Goal: Task Accomplishment & Management: Complete application form

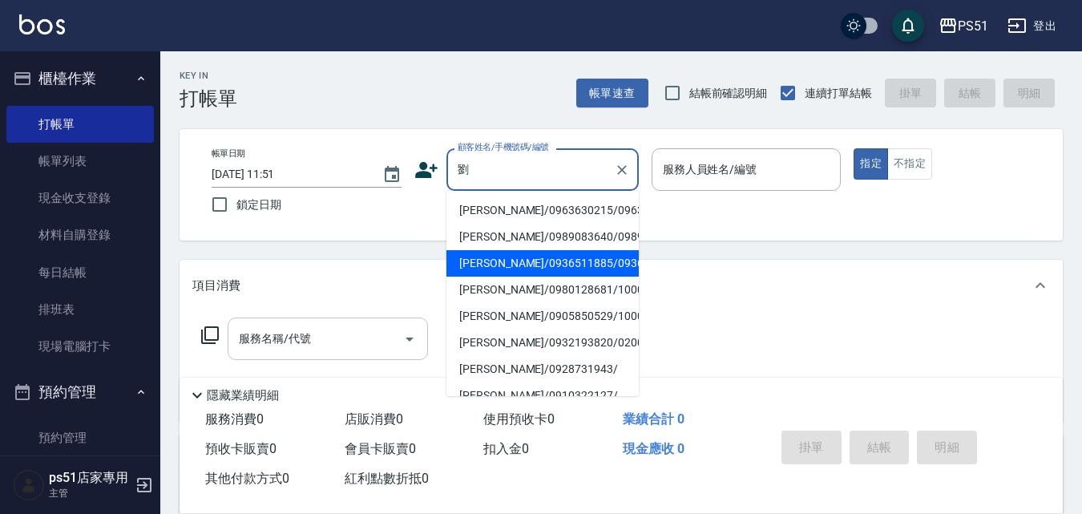
click at [525, 276] on li "[PERSON_NAME]/0936511885/0936511885" at bounding box center [542, 263] width 192 height 26
type input "[PERSON_NAME]/0936511885/0936511885"
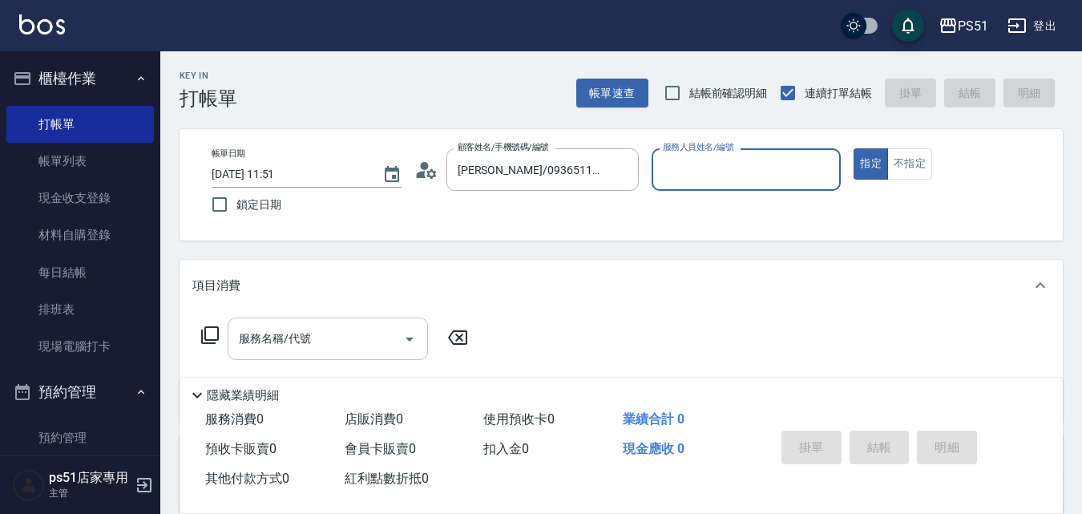
type input "Bella-4"
click at [345, 333] on input "服務名稱/代號" at bounding box center [316, 339] width 162 height 28
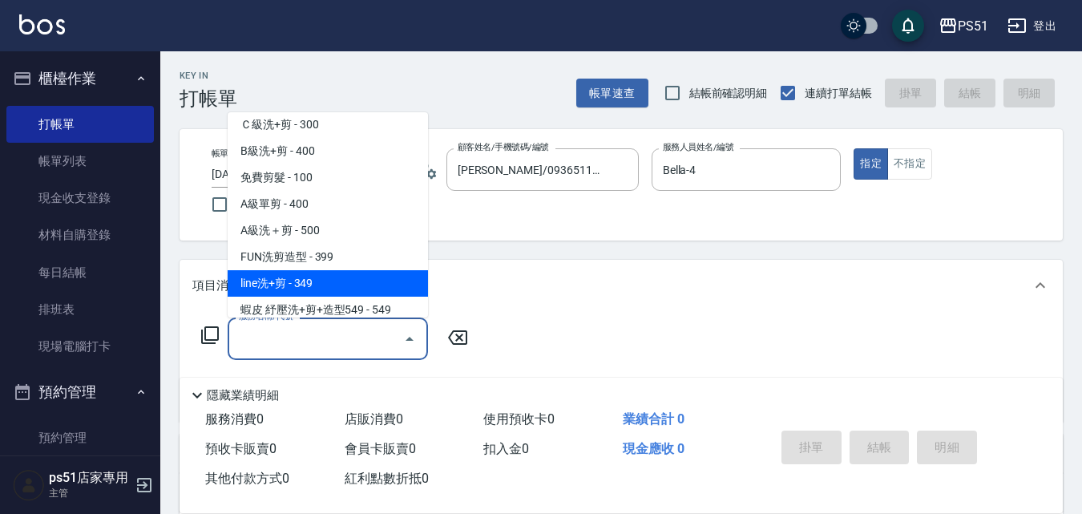
scroll to position [561, 0]
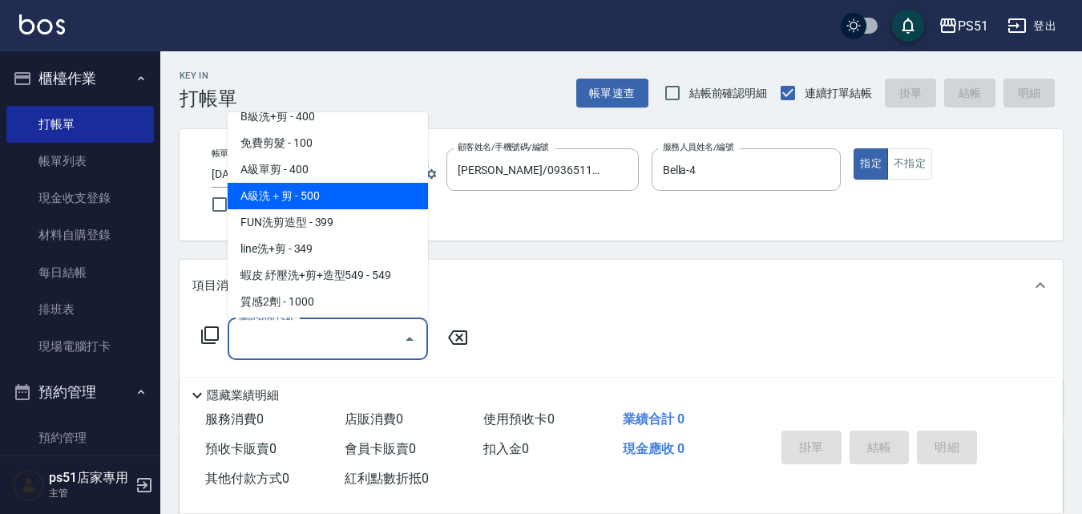
drag, startPoint x: 344, startPoint y: 196, endPoint x: 364, endPoint y: 205, distance: 22.2
click at [346, 196] on span "A級洗＋剪 - 500" at bounding box center [328, 196] width 200 height 26
type input "A級洗＋剪(207)"
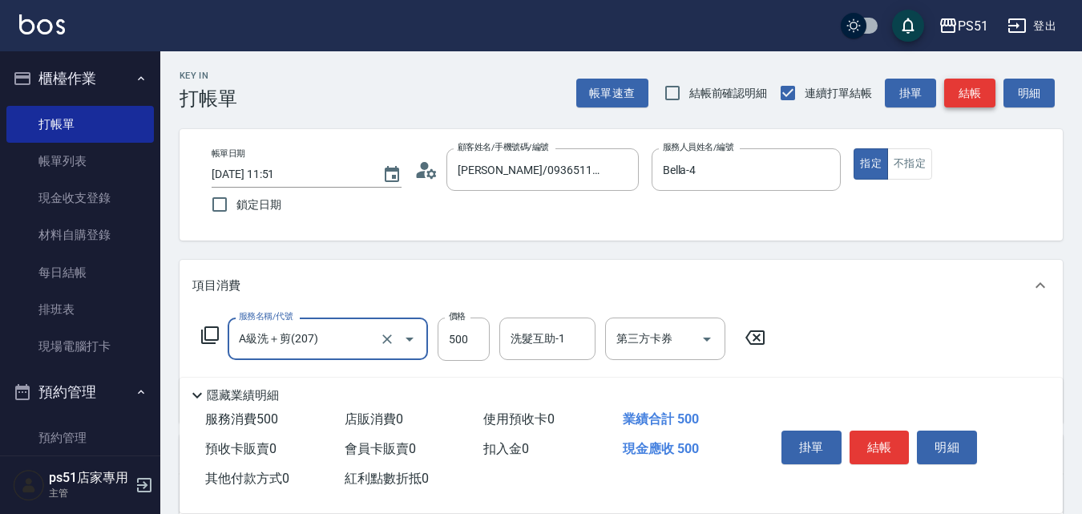
click at [955, 91] on button "結帳" at bounding box center [969, 94] width 51 height 30
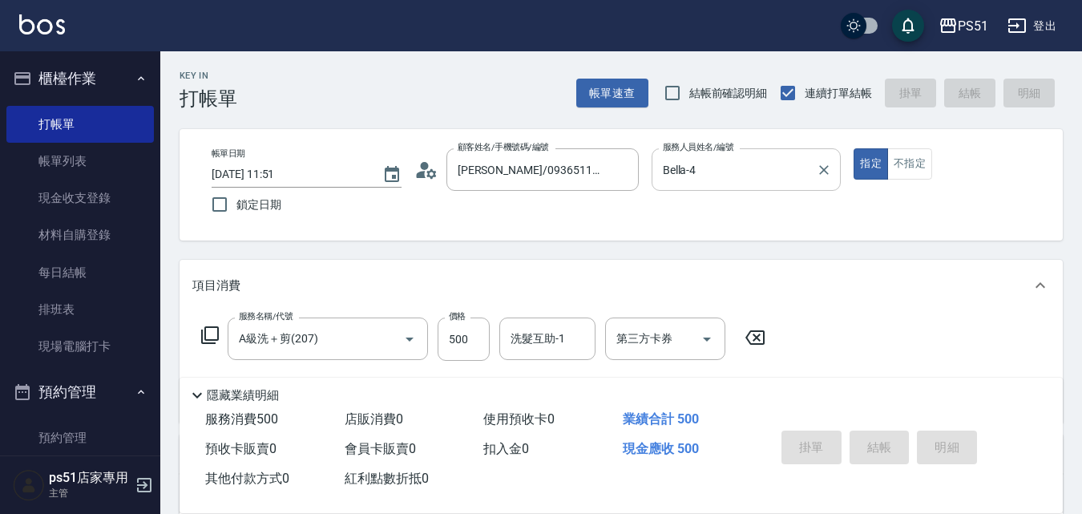
type input "[DATE] 12:52"
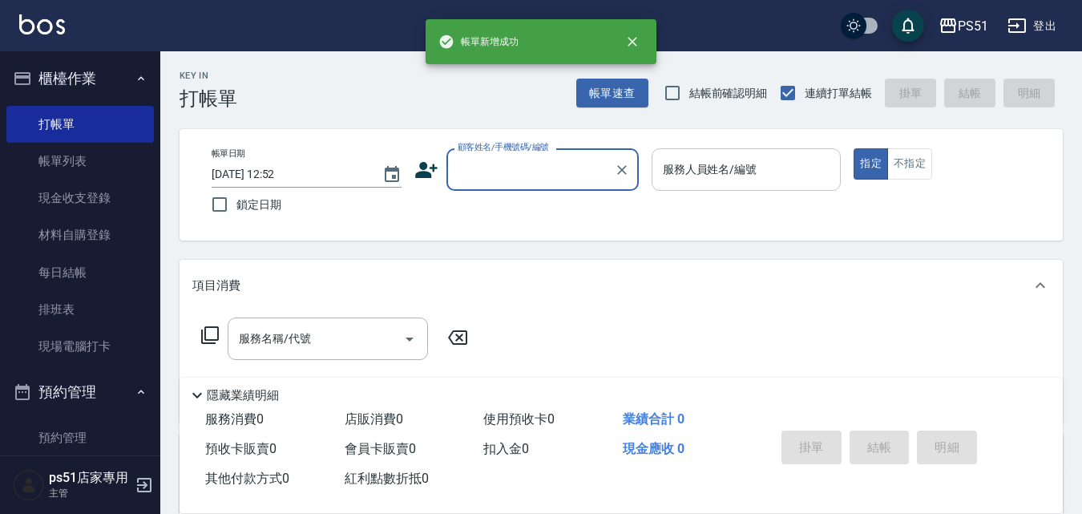
scroll to position [0, 0]
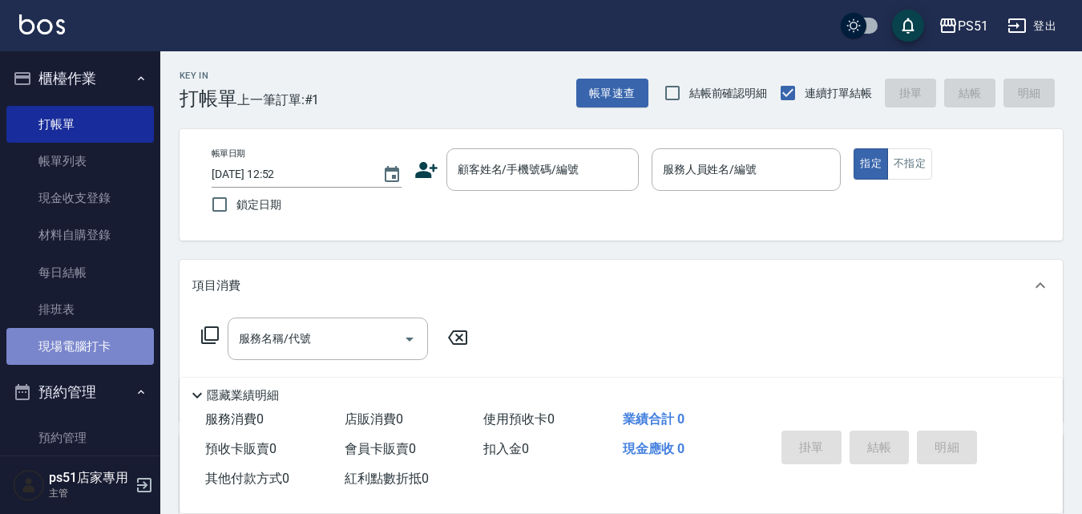
click at [121, 354] on link "現場電腦打卡" at bounding box center [79, 346] width 147 height 37
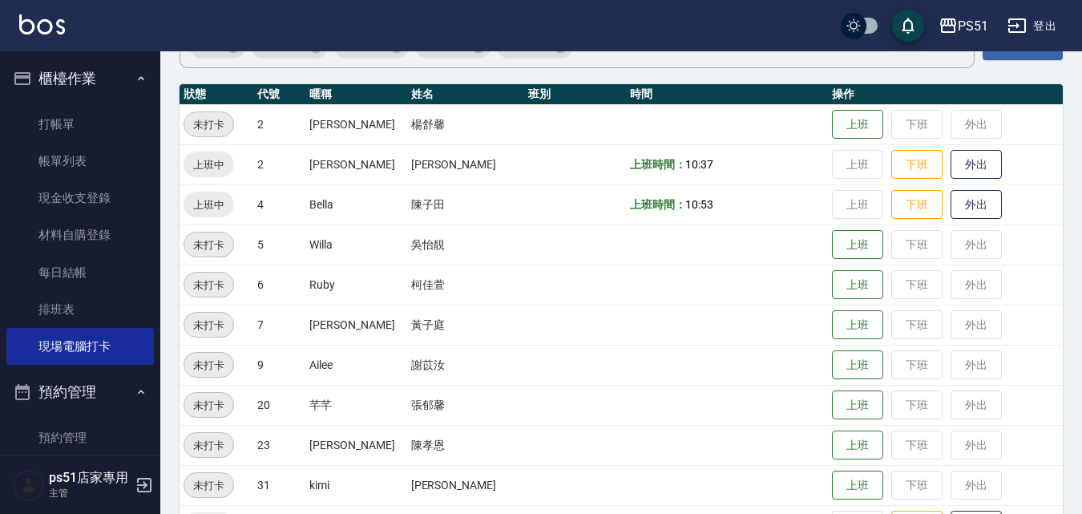
scroll to position [187, 0]
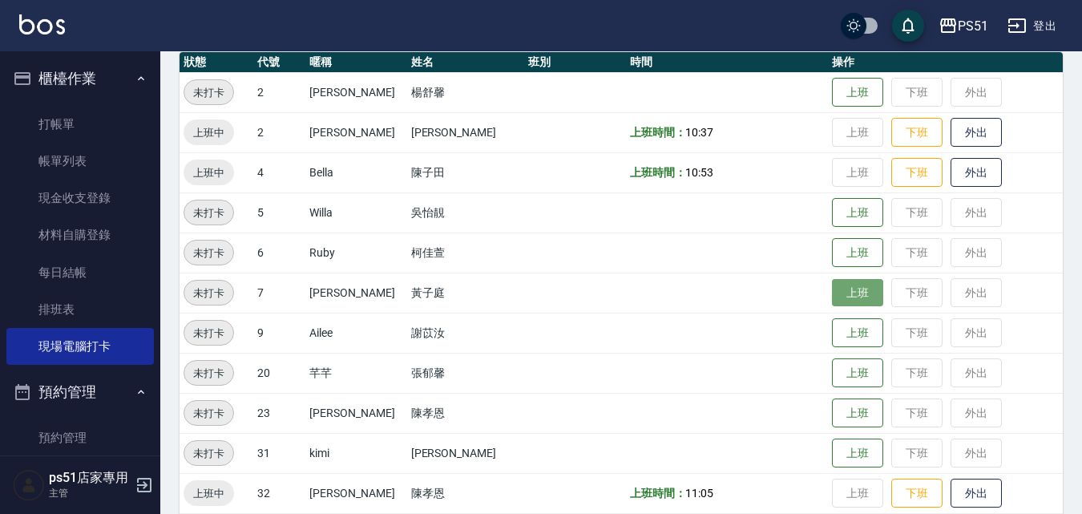
click at [832, 286] on button "上班" at bounding box center [857, 293] width 51 height 28
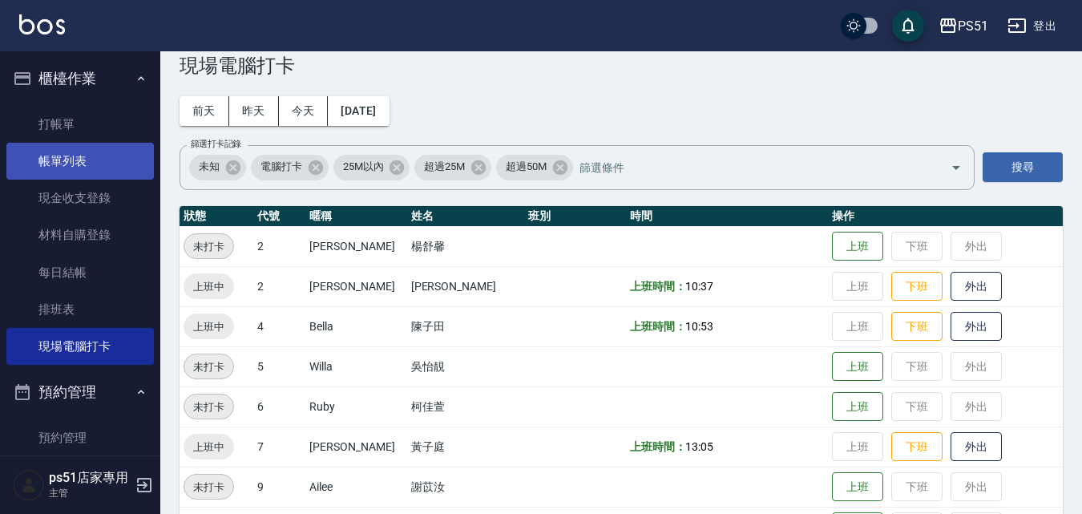
scroll to position [0, 0]
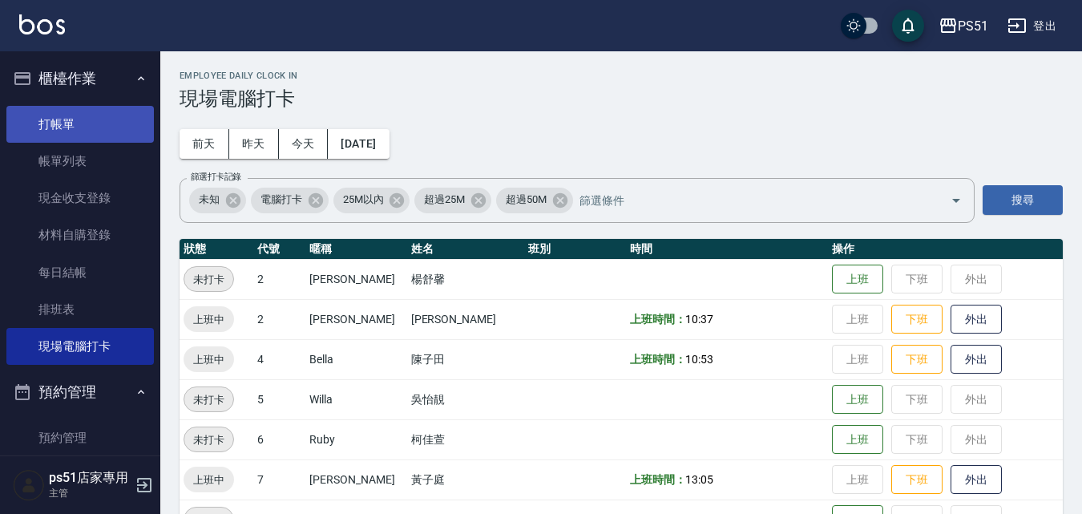
click at [35, 134] on link "打帳單" at bounding box center [79, 124] width 147 height 37
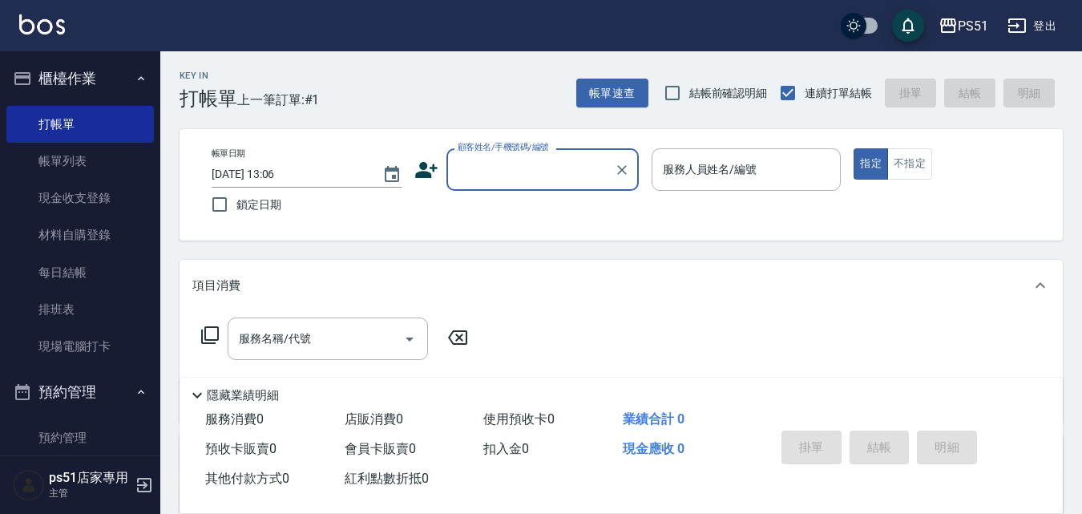
click at [524, 185] on div "顧客姓名/手機號碼/編號" at bounding box center [542, 169] width 192 height 42
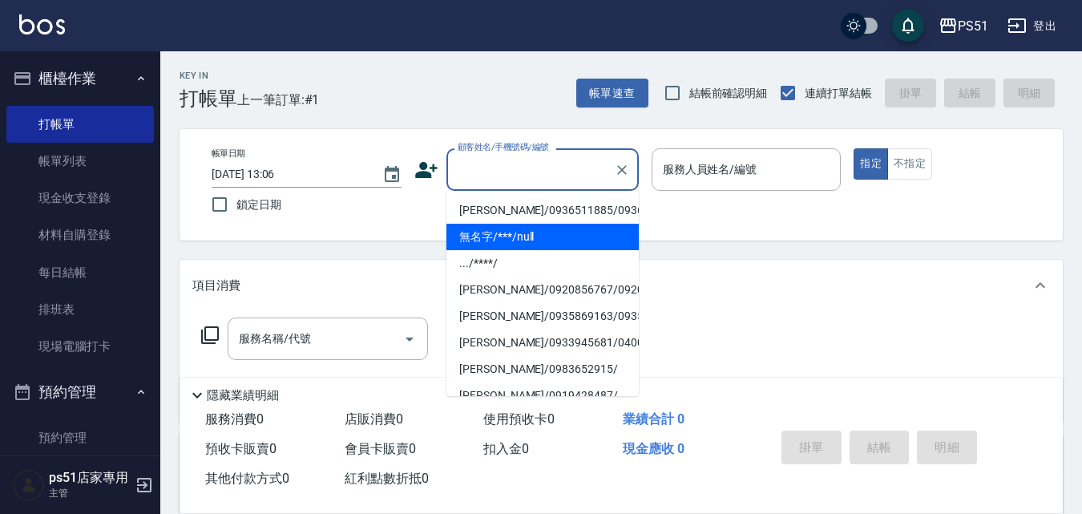
click at [555, 250] on li "無名字/***/null" at bounding box center [542, 237] width 192 height 26
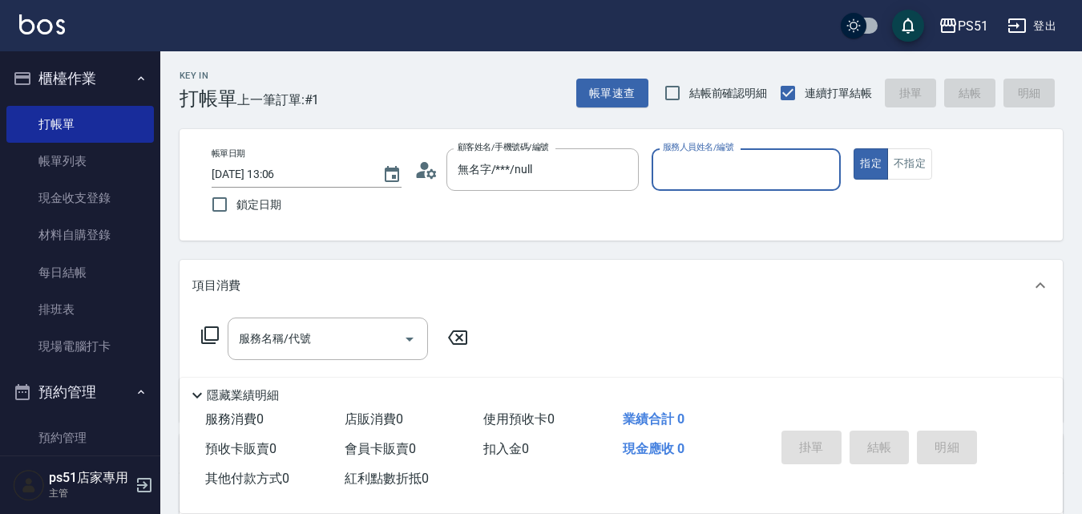
type input "無名字/***/null"
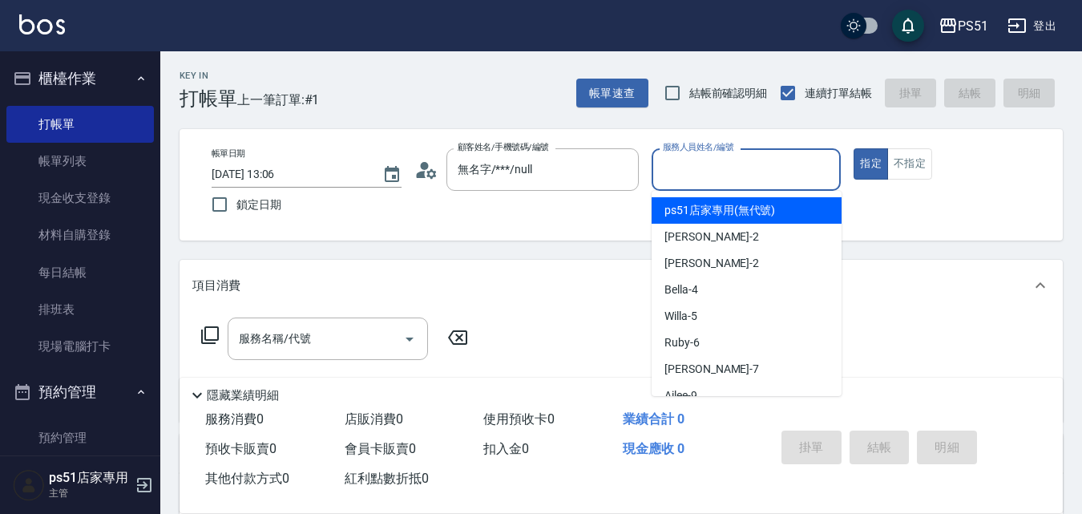
click at [686, 183] on input "服務人員姓名/編號" at bounding box center [747, 169] width 176 height 28
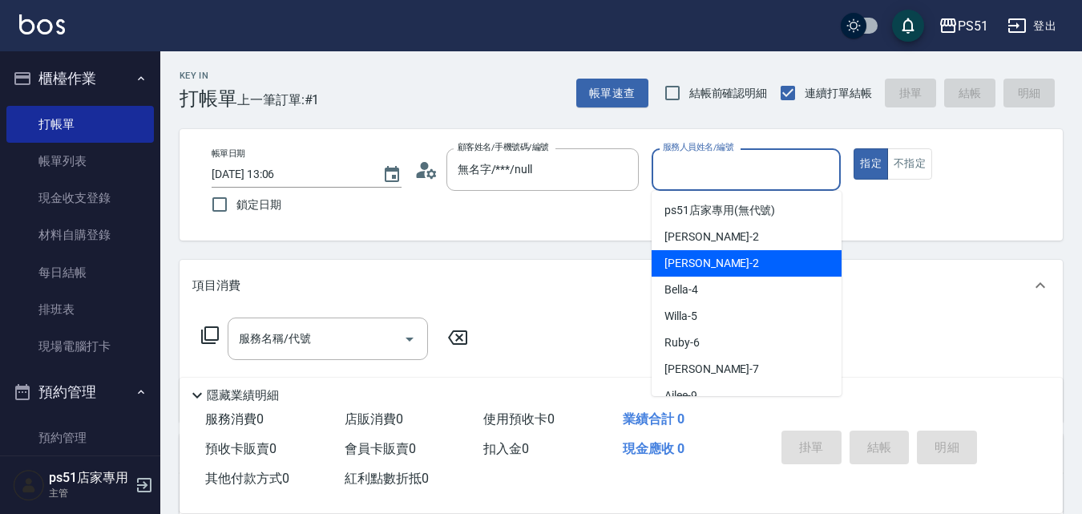
drag, startPoint x: 704, startPoint y: 264, endPoint x: 716, endPoint y: 261, distance: 12.3
click at [705, 264] on div "[PERSON_NAME] -2" at bounding box center [747, 263] width 190 height 26
type input "[PERSON_NAME]-2"
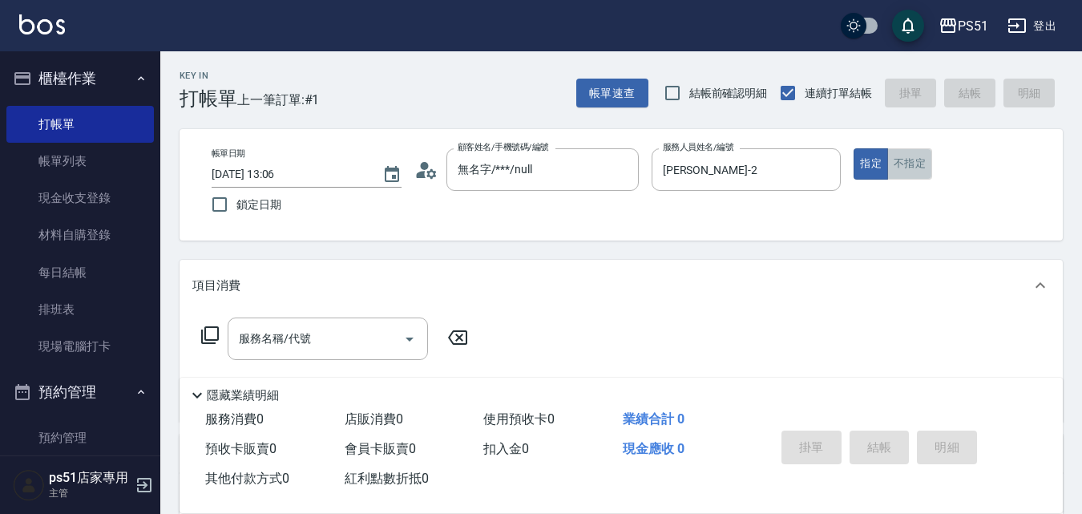
click at [890, 162] on button "不指定" at bounding box center [909, 163] width 45 height 31
click at [239, 337] on div "服務名稱/代號 服務名稱/代號" at bounding box center [328, 338] width 200 height 42
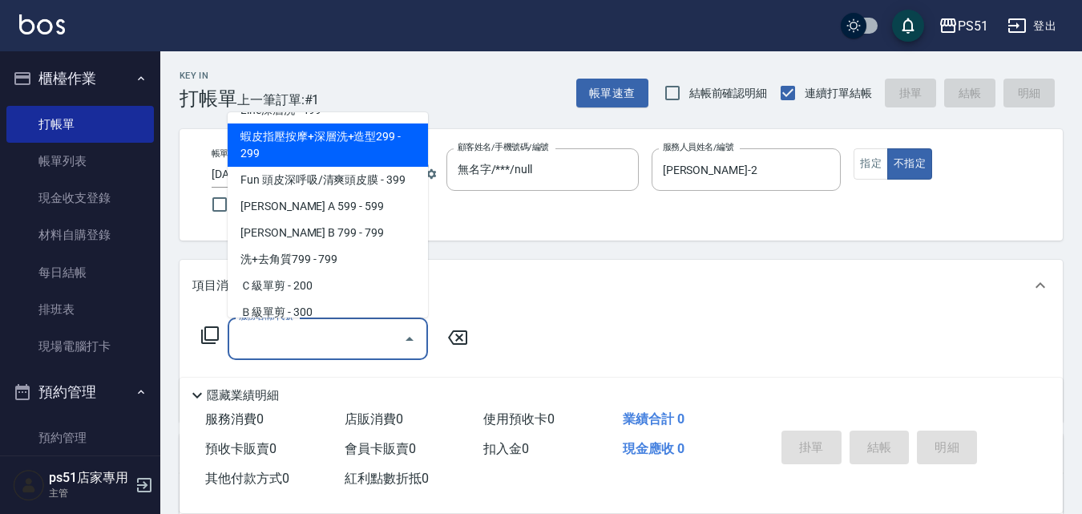
scroll to position [374, 0]
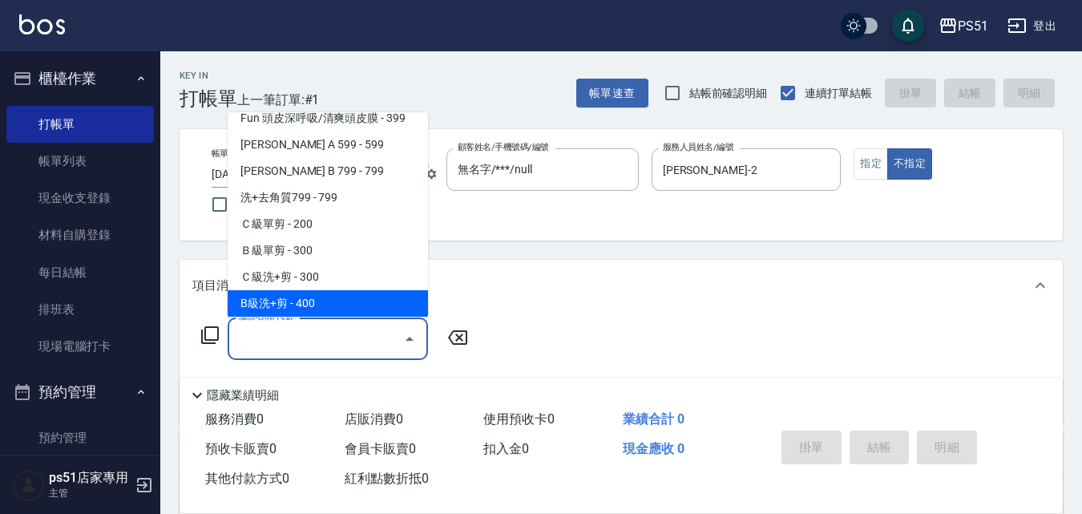
click at [287, 306] on span "B級洗+剪 - 400" at bounding box center [328, 303] width 200 height 26
type input "B級洗+剪(204)"
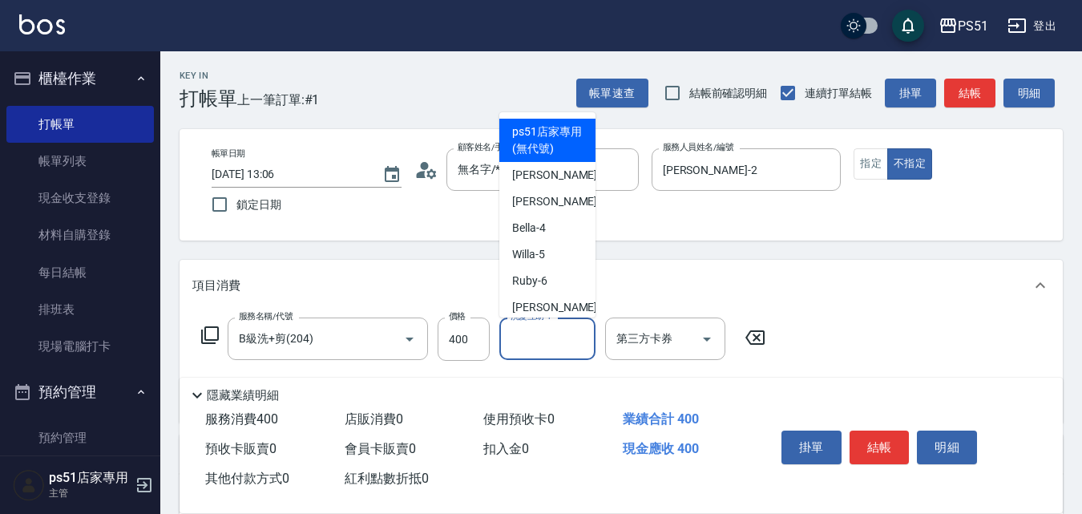
click at [518, 349] on input "洗髮互助-1" at bounding box center [548, 339] width 82 height 28
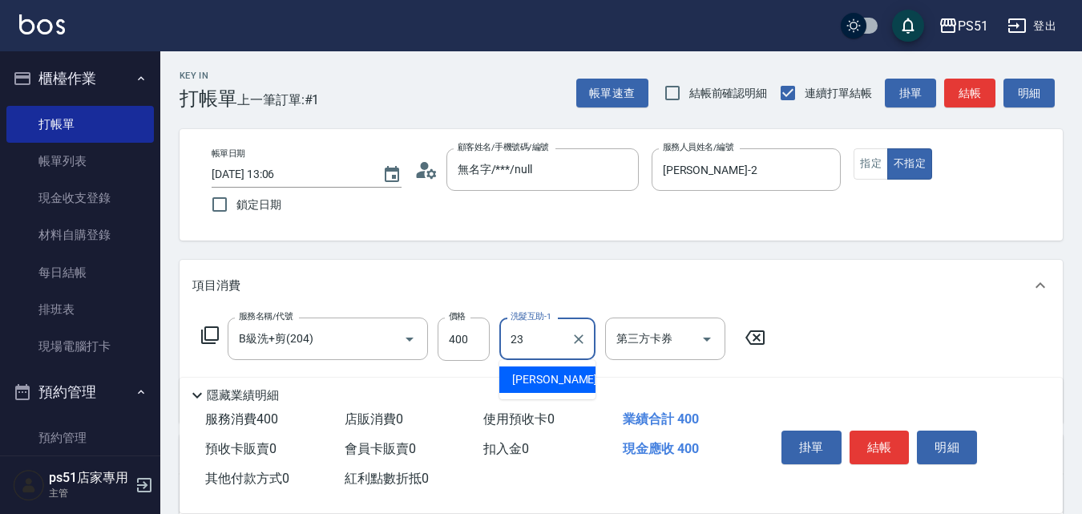
click at [539, 369] on div "[PERSON_NAME] -23" at bounding box center [547, 379] width 96 height 26
type input "孝恩-23"
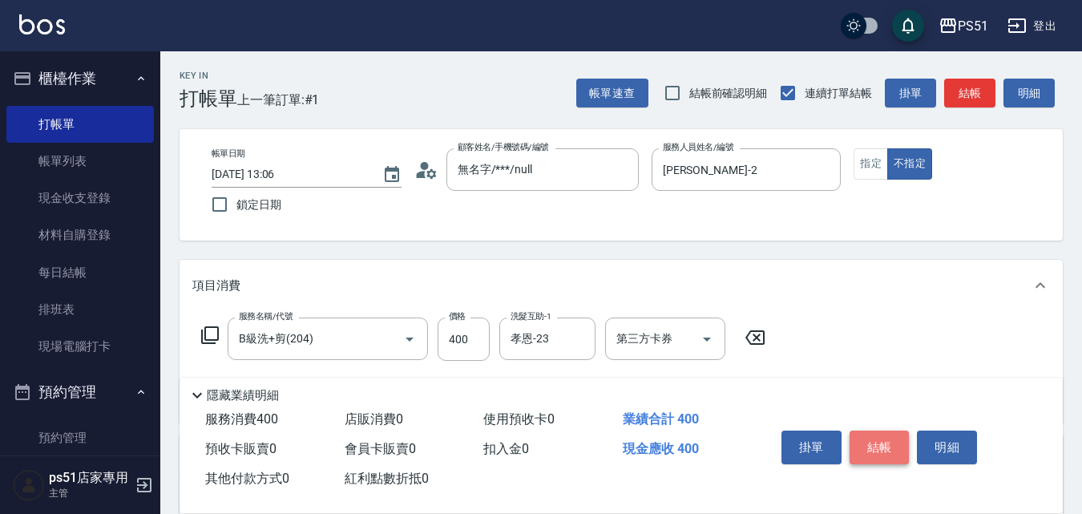
click at [875, 450] on button "結帳" at bounding box center [880, 447] width 60 height 34
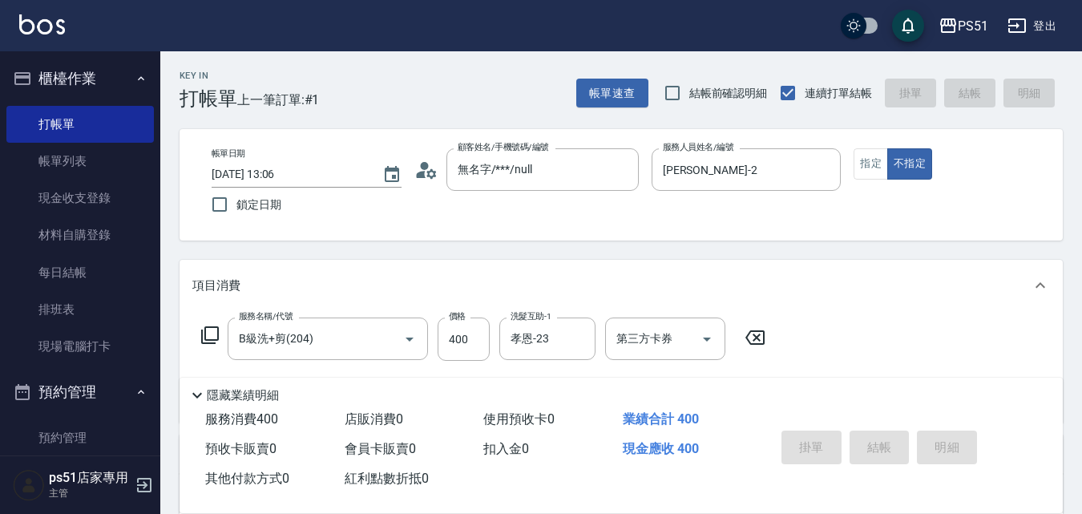
type input "[DATE] 13:07"
